Goal: Task Accomplishment & Management: Manage account settings

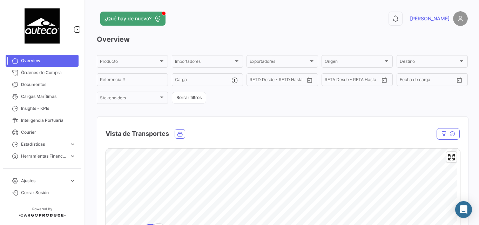
drag, startPoint x: 470, startPoint y: 174, endPoint x: 465, endPoint y: 74, distance: 100.3
click at [465, 74] on div "¿Qué hay de nuevo? 0 [PERSON_NAME] Overview Producto Producto Importadores Impo…" at bounding box center [281, 112] width 393 height 225
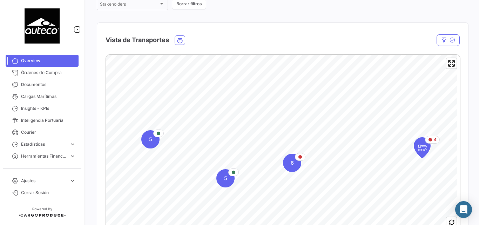
scroll to position [164, 0]
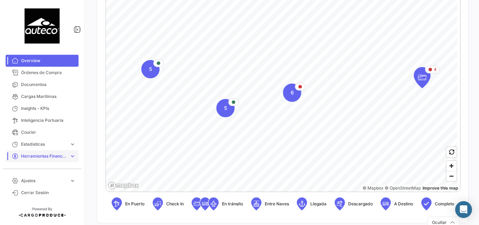
click at [44, 156] on span "Herramientas Financieras" at bounding box center [44, 156] width 46 height 6
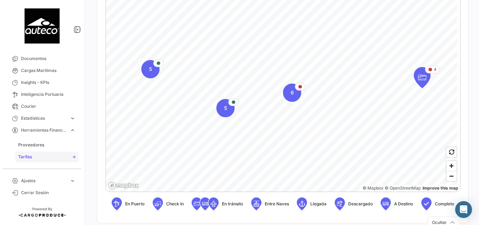
click at [30, 155] on span "Tarifas" at bounding box center [25, 156] width 14 height 6
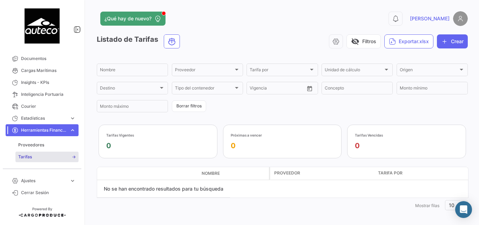
scroll to position [4, 0]
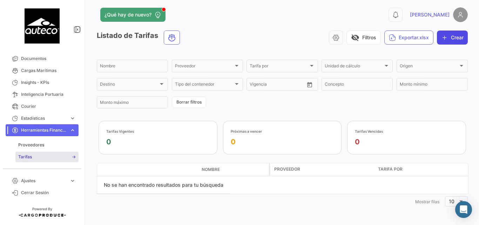
click at [448, 36] on button "Crear" at bounding box center [451, 37] width 31 height 14
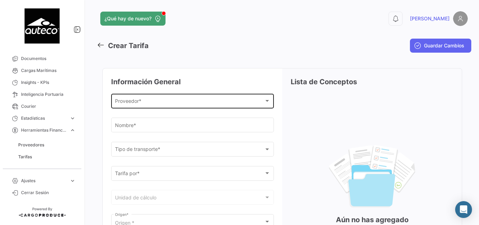
click at [142, 96] on div "Proveedor * Proveedor *" at bounding box center [192, 100] width 155 height 16
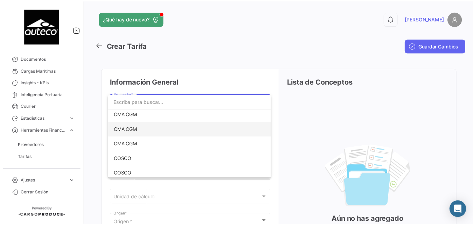
scroll to position [94, 0]
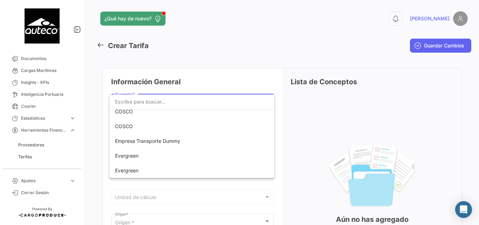
click at [239, 42] on div at bounding box center [239, 112] width 479 height 225
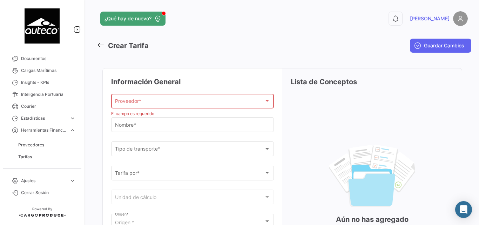
click at [101, 44] on icon at bounding box center [101, 45] width 8 height 8
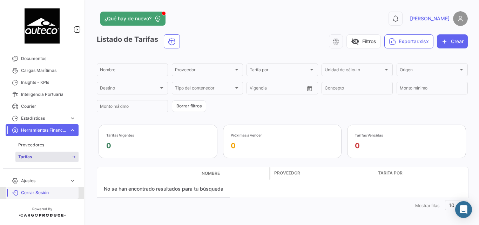
click at [43, 193] on span "Cerrar Sesión" at bounding box center [48, 192] width 55 height 6
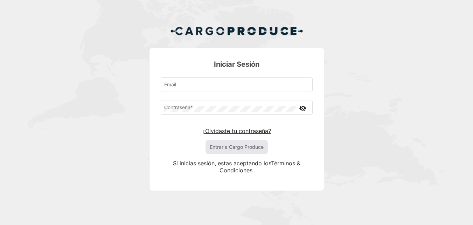
type input "[PERSON_NAME][EMAIL_ADDRESS][DOMAIN_NAME]"
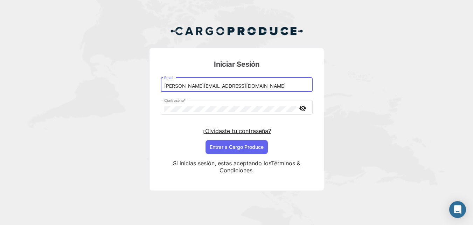
drag, startPoint x: 188, startPoint y: 83, endPoint x: 204, endPoint y: 84, distance: 16.1
click at [204, 84] on input "[PERSON_NAME][EMAIL_ADDRESS][DOMAIN_NAME]" at bounding box center [236, 86] width 145 height 6
